Goal: Information Seeking & Learning: Find specific fact

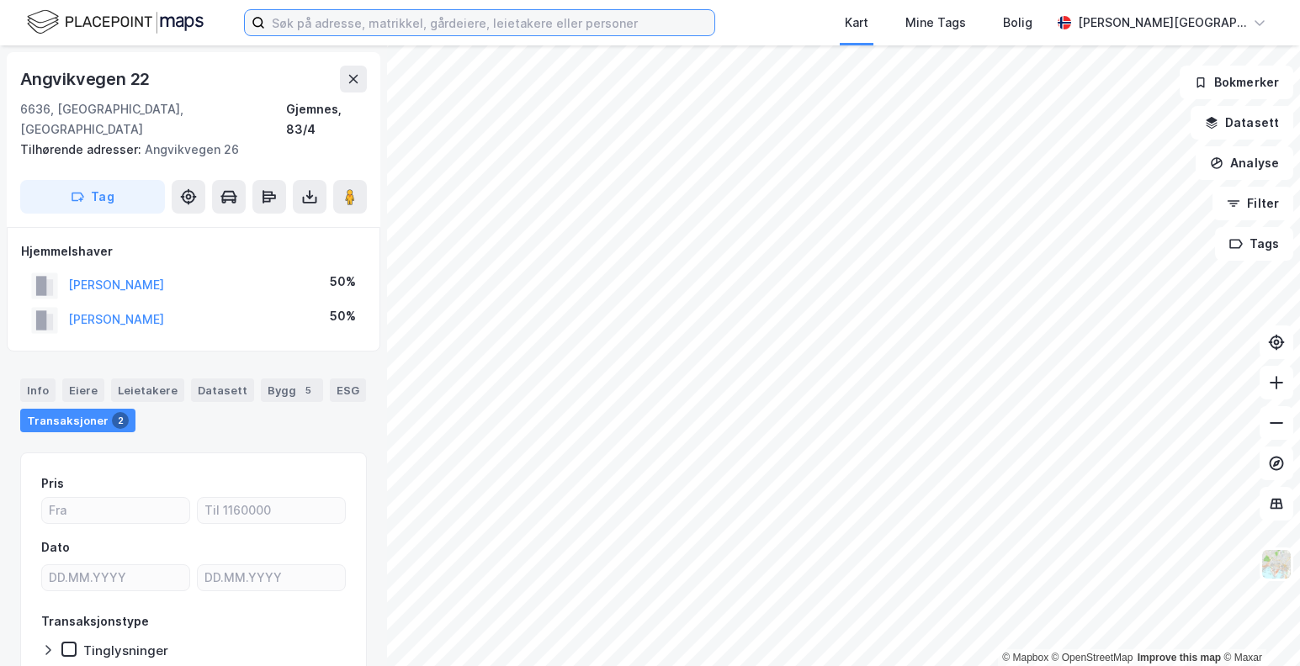
click at [408, 19] on input at bounding box center [489, 22] width 449 height 25
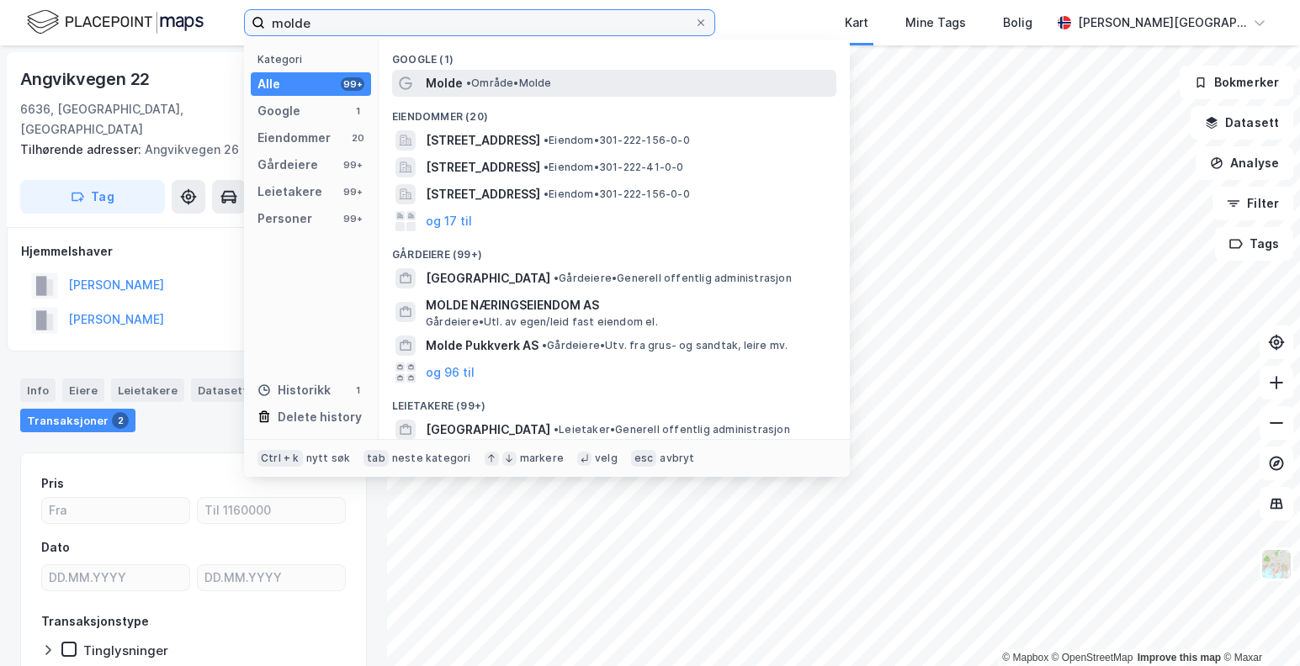
type input "molde"
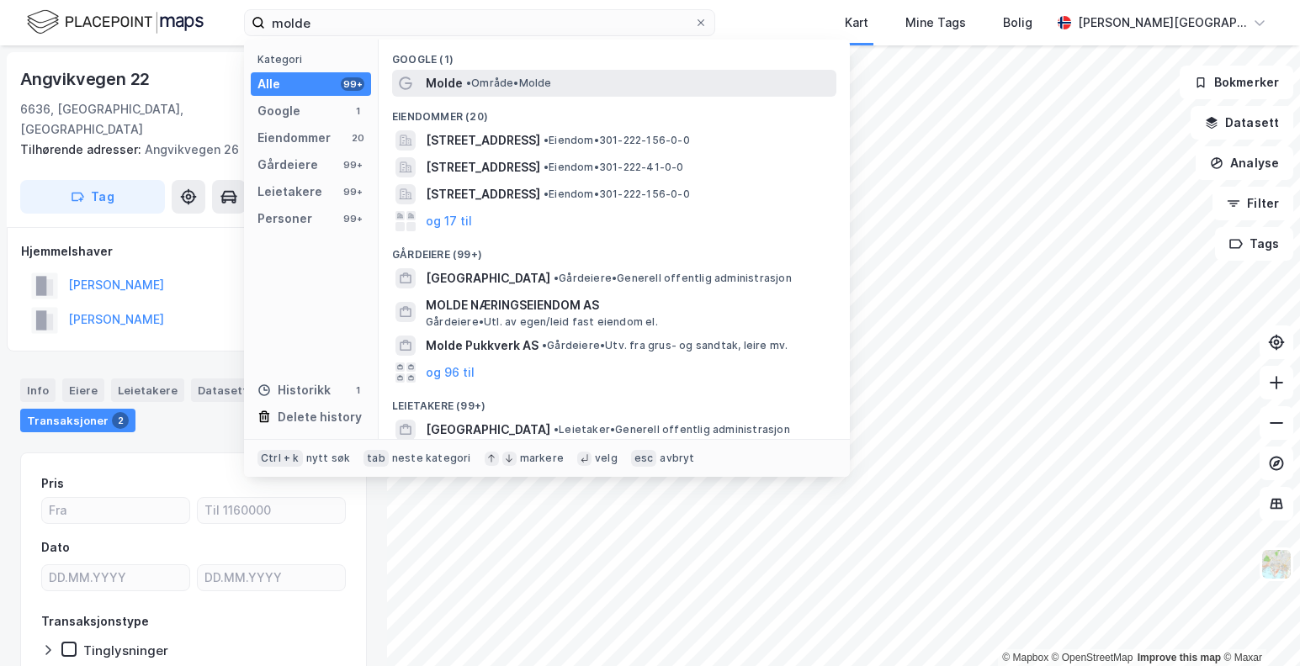
click at [460, 82] on span "Molde" at bounding box center [444, 83] width 37 height 20
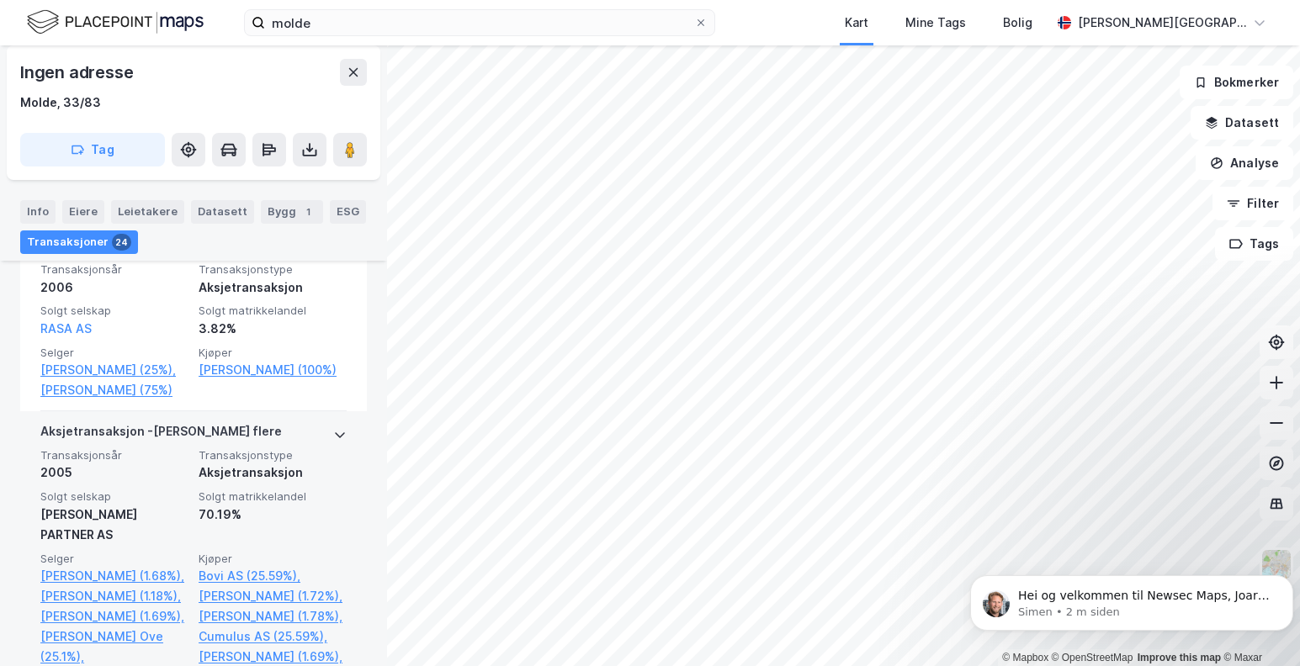
scroll to position [5582, 0]
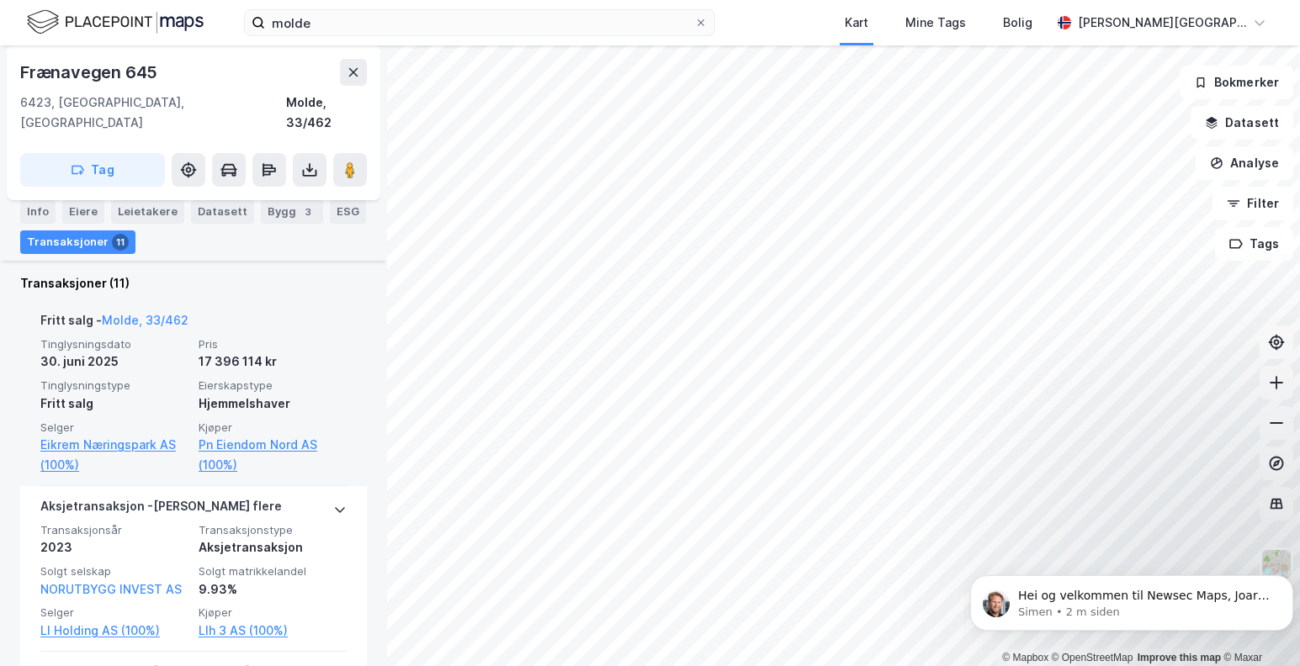
scroll to position [449, 0]
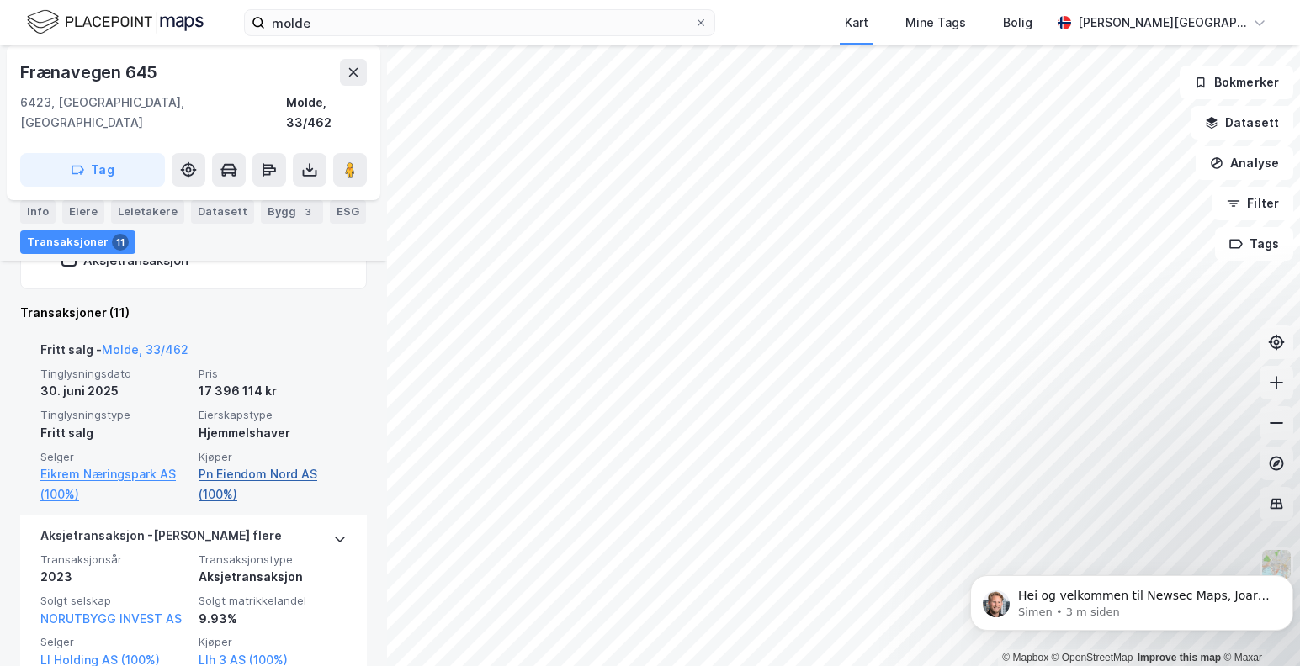
click at [220, 464] on link "Pn Eiendom Nord AS (100%)" at bounding box center [273, 484] width 148 height 40
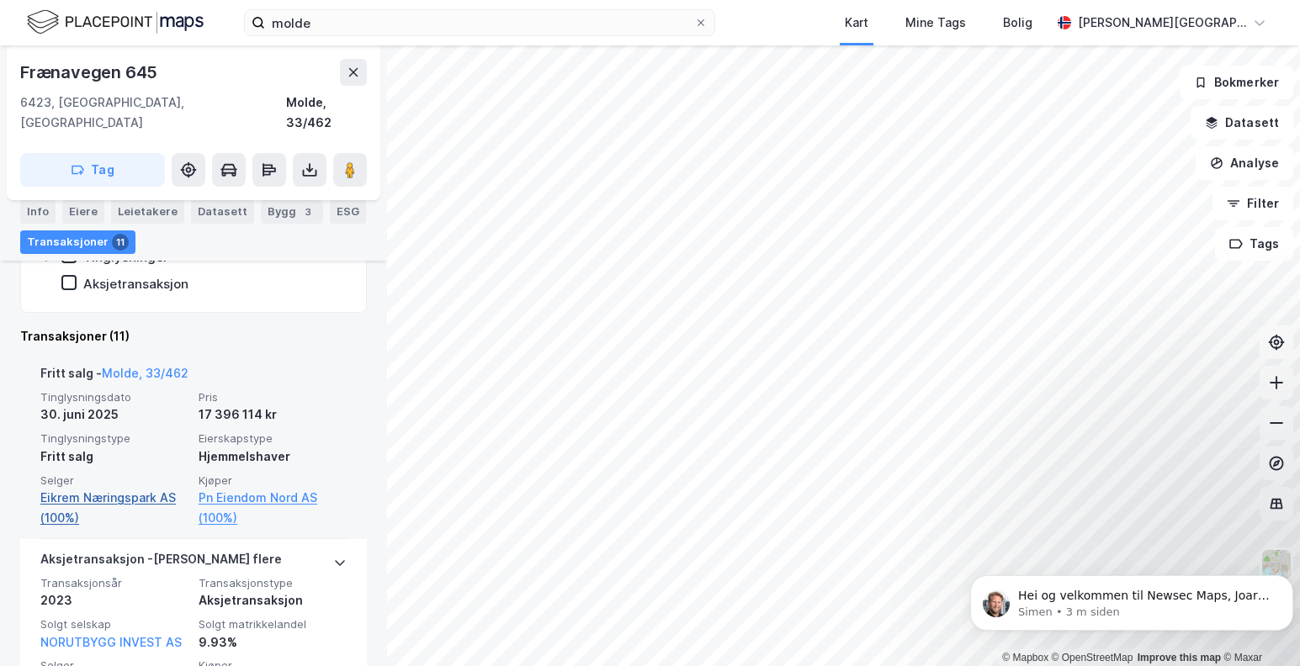
scroll to position [449, 0]
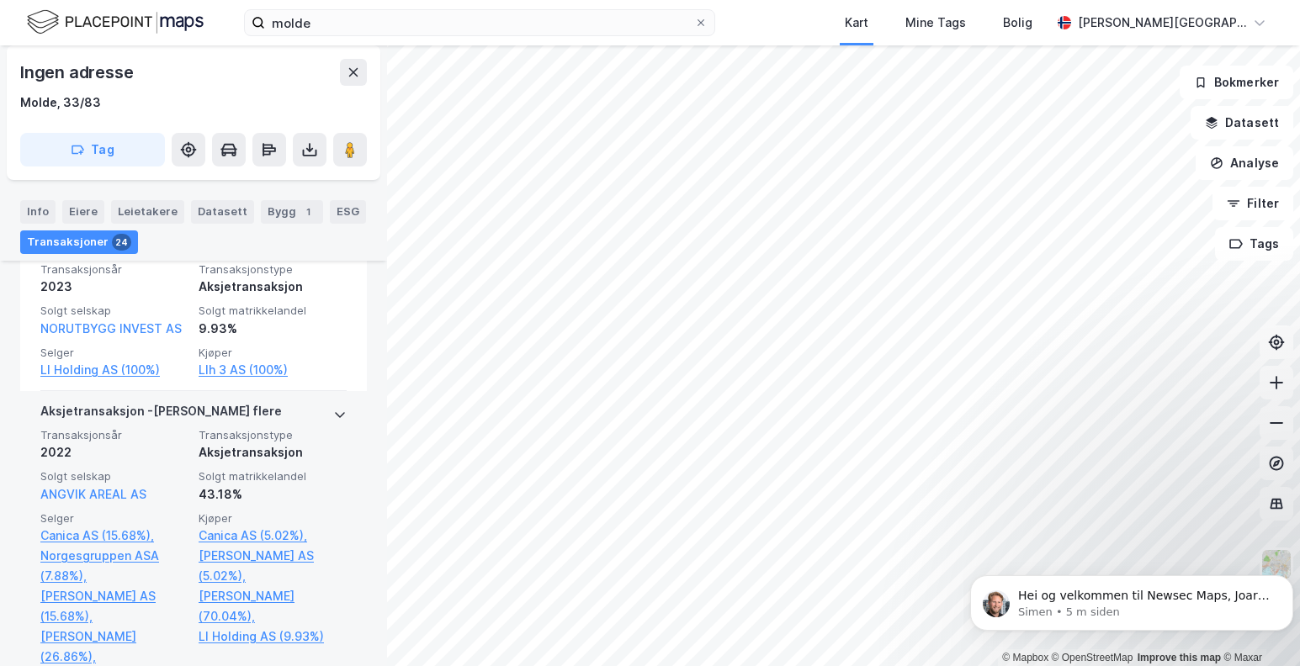
scroll to position [449, 0]
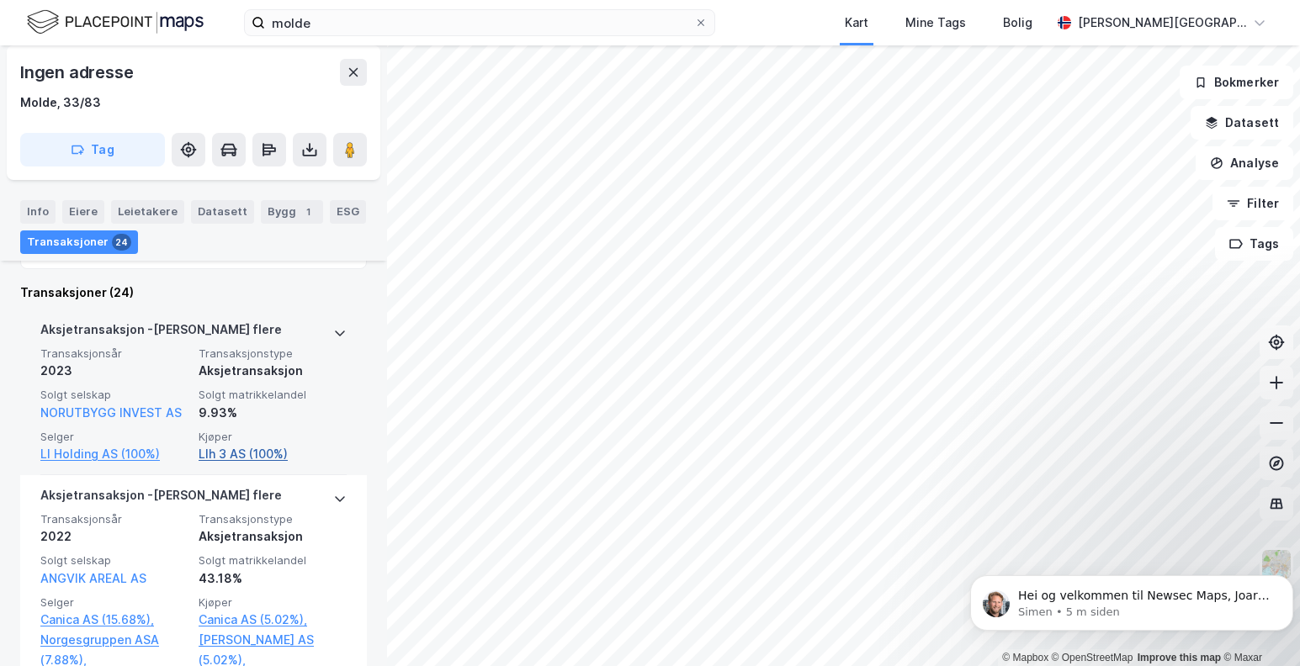
click at [241, 455] on link "Llh 3 AS (100%)" at bounding box center [273, 454] width 148 height 20
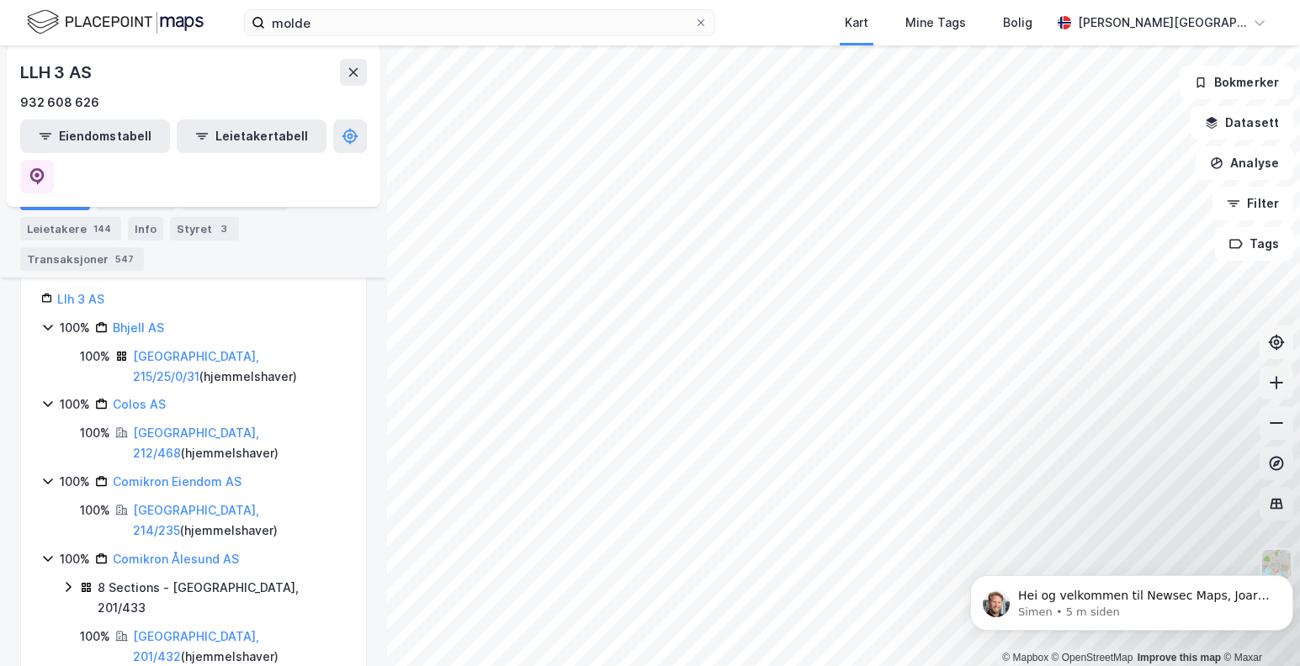
scroll to position [337, 0]
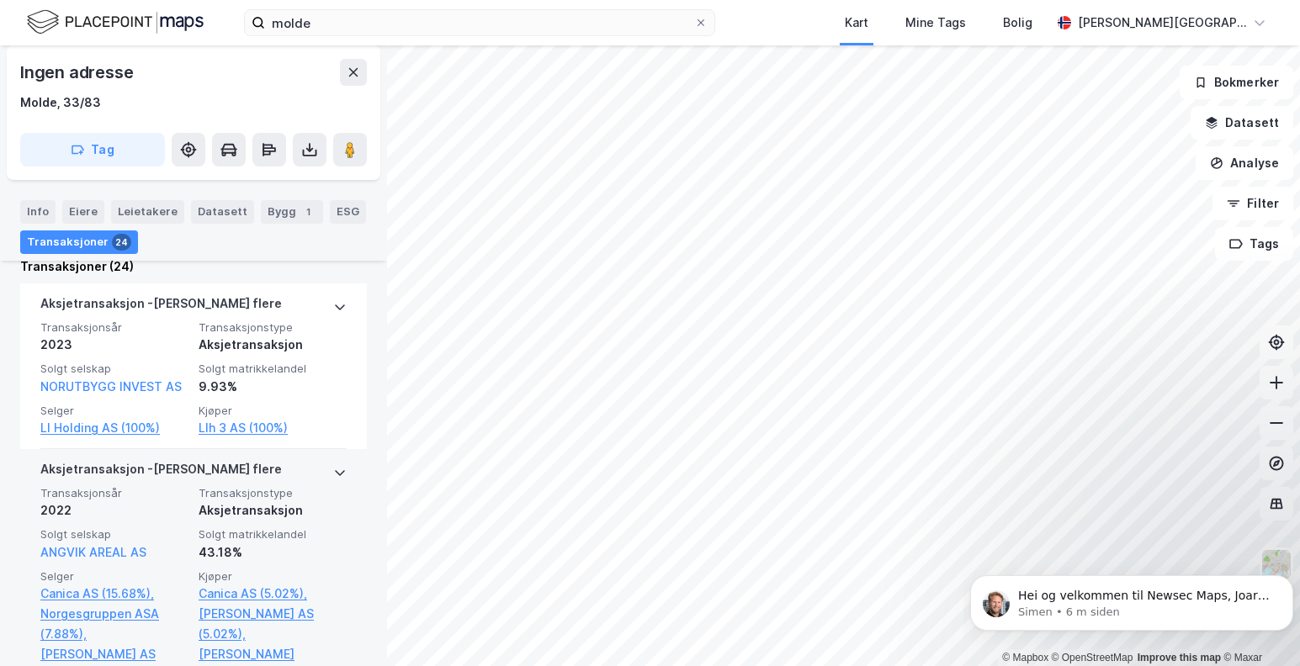
scroll to position [449, 0]
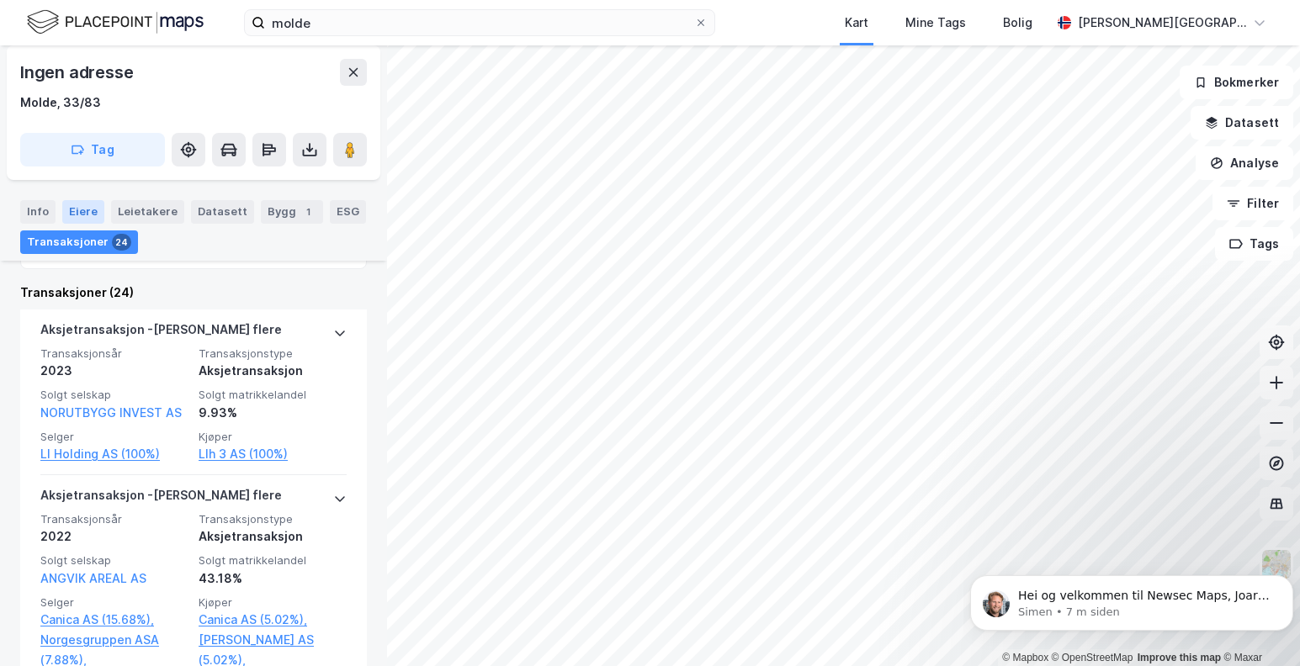
click at [77, 208] on div "Eiere" at bounding box center [83, 212] width 42 height 24
